Goal: Information Seeking & Learning: Learn about a topic

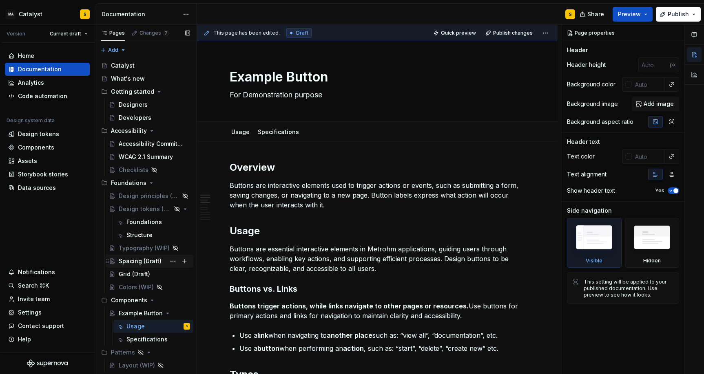
click at [138, 261] on div "Spacing (Draft)" at bounding box center [140, 261] width 43 height 8
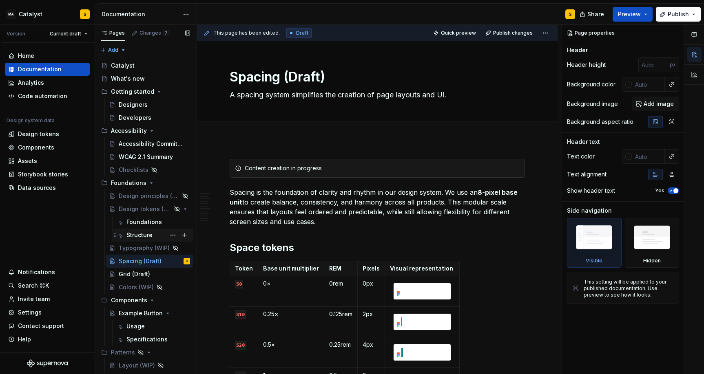
click at [139, 235] on div "Structure" at bounding box center [139, 235] width 26 height 8
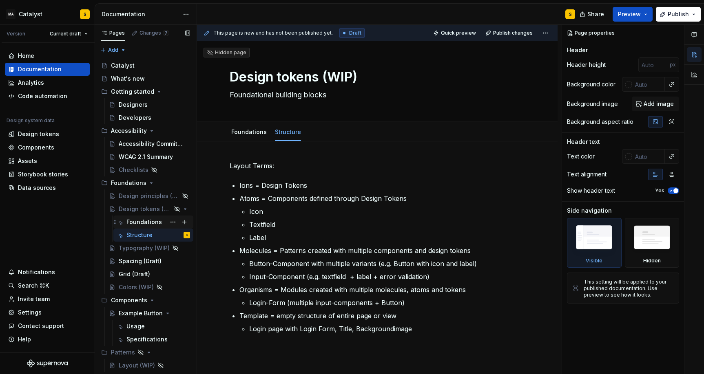
click at [144, 223] on div "Foundations" at bounding box center [143, 222] width 35 height 8
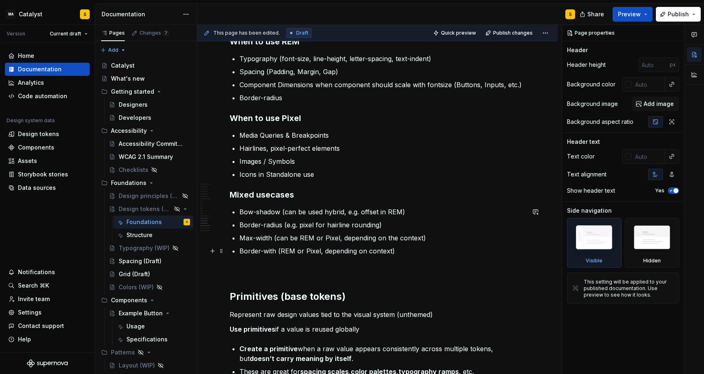
scroll to position [1099, 0]
drag, startPoint x: 239, startPoint y: 213, endPoint x: 309, endPoint y: 214, distance: 69.8
click at [309, 215] on li "Bow-shadow (can be used hybrid, e.g. offset in REM)" at bounding box center [382, 212] width 286 height 10
type textarea "*"
